Goal: Navigation & Orientation: Find specific page/section

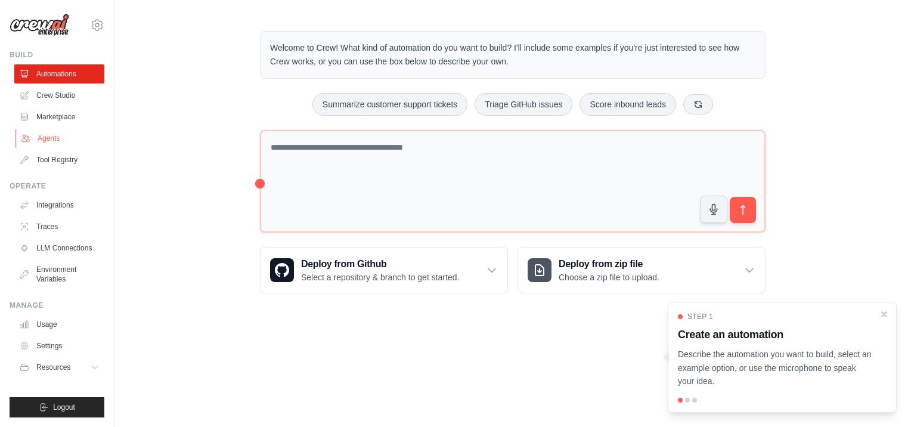
click at [59, 138] on link "Agents" at bounding box center [60, 138] width 90 height 19
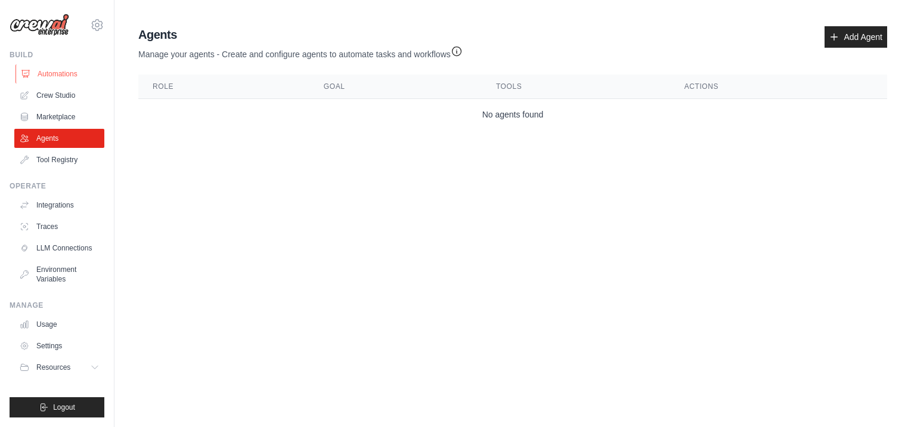
click at [60, 76] on link "Automations" at bounding box center [60, 73] width 90 height 19
